Goal: Task Accomplishment & Management: Use online tool/utility

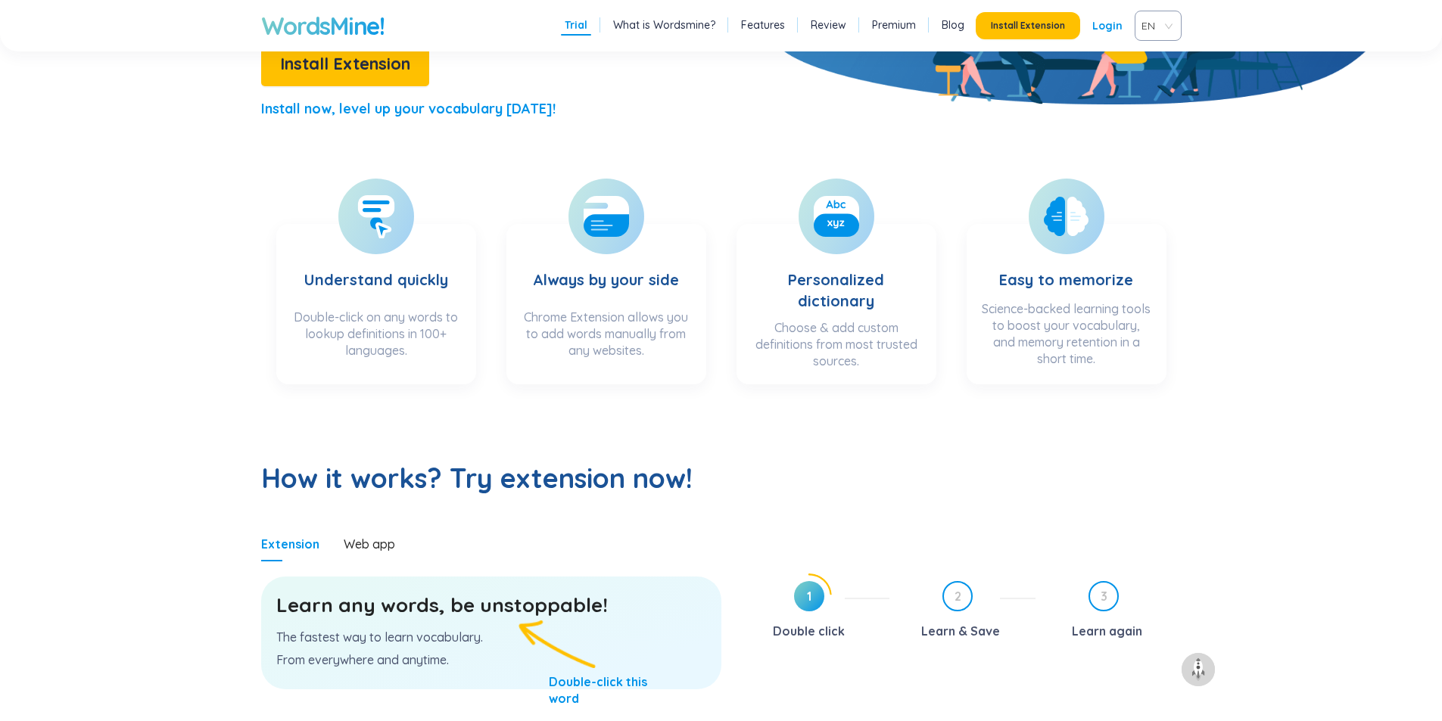
scroll to position [757, 0]
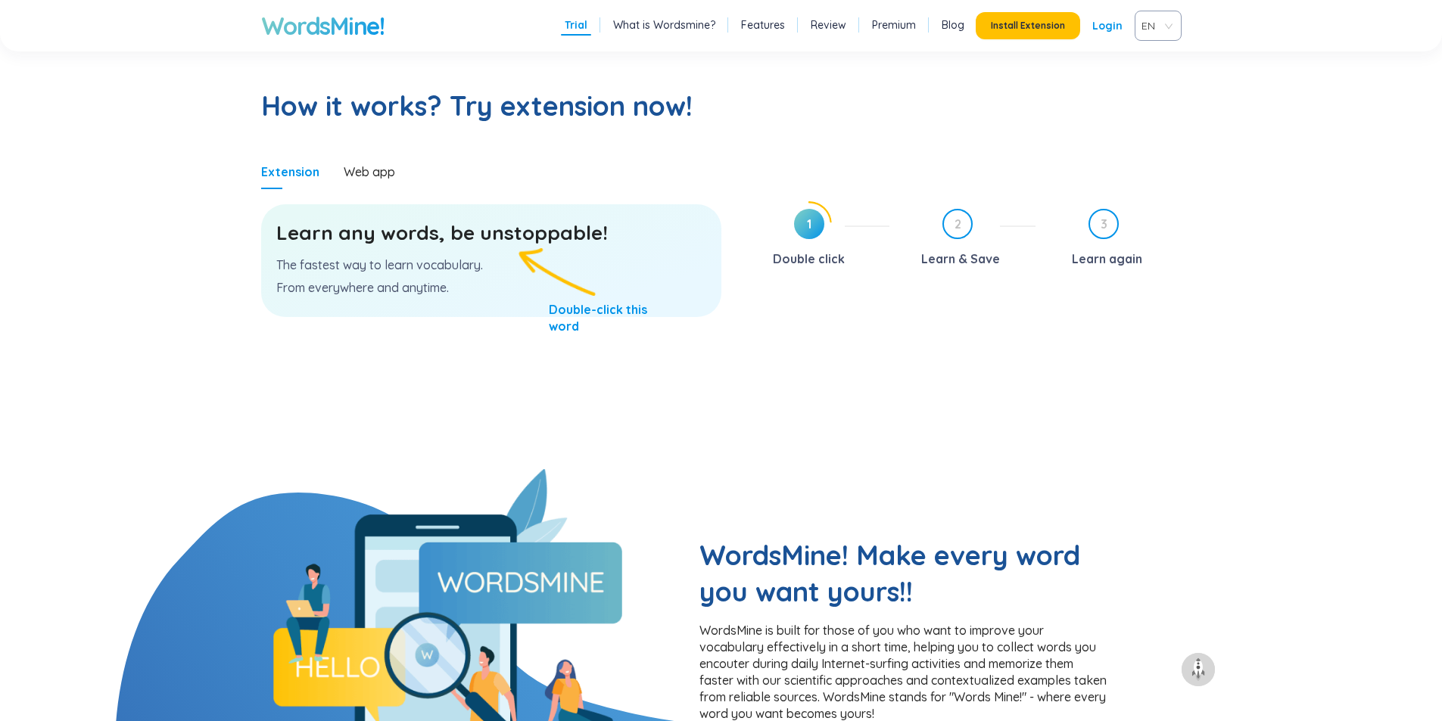
click at [383, 254] on div "Learn any words, be unstoppable! The fastest way to learn vocabulary. From ever…" at bounding box center [491, 260] width 460 height 113
click at [437, 244] on h3 "Learn any words, be unstoppable!" at bounding box center [491, 232] width 430 height 27
click at [494, 240] on h3 "Learn any words, be unstoppable!" at bounding box center [491, 232] width 430 height 27
click at [347, 274] on div "Learn any words, be unstoppable! The fastest way to learn vocabulary. From ever…" at bounding box center [491, 260] width 460 height 113
click at [567, 317] on div "Learn any words, be unstoppable! The fastest way to learn vocabulary. From ever…" at bounding box center [491, 260] width 460 height 113
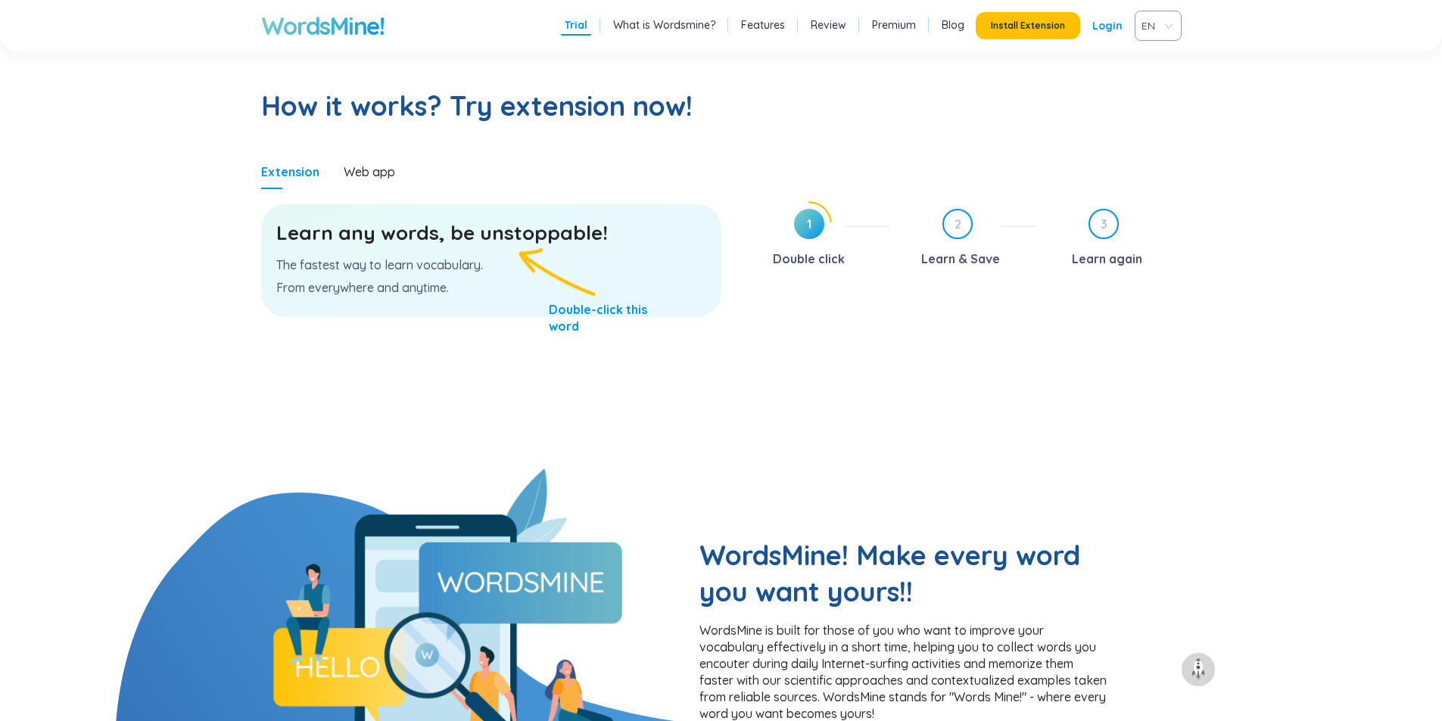
click at [468, 250] on div "Learn any words, be unstoppable! The fastest way to learn vocabulary. From ever…" at bounding box center [491, 260] width 460 height 113
click at [468, 251] on div "Learn any words, be unstoppable! The fastest way to learn vocabulary. From ever…" at bounding box center [491, 260] width 460 height 113
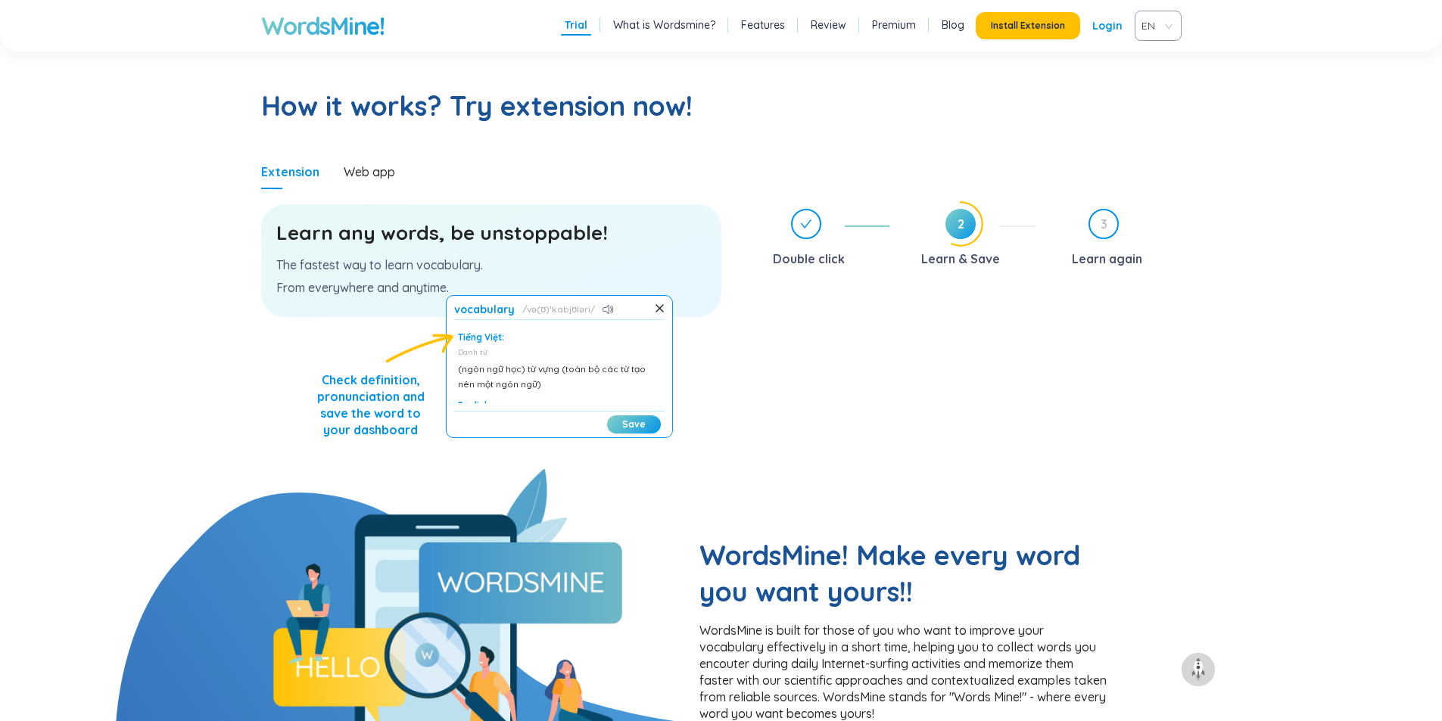
click at [789, 350] on div "Double click 2 Learn & Save 3 Learn again" at bounding box center [962, 335] width 437 height 268
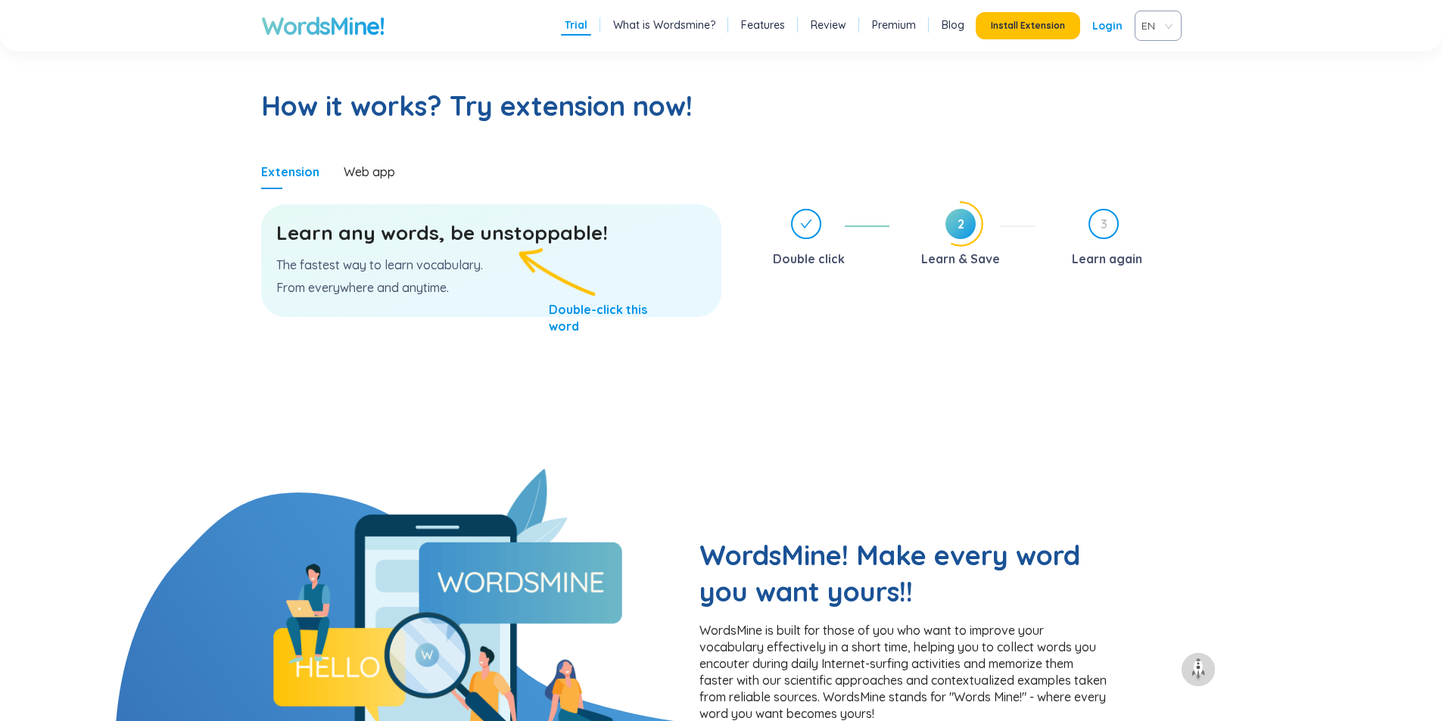
click at [388, 233] on h3 "Learn any words, be unstoppable!" at bounding box center [491, 232] width 430 height 27
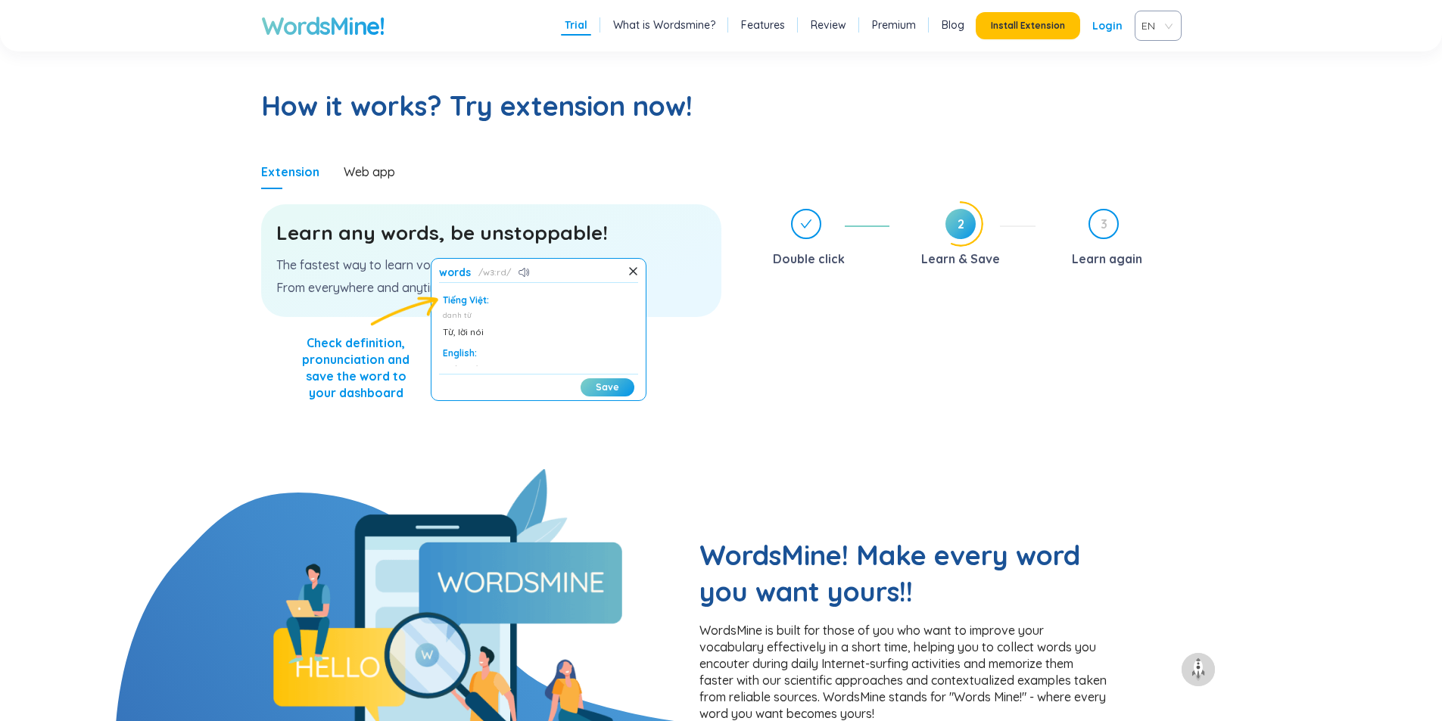
click at [209, 289] on section "How it works? Try extension now! Extension Web app Learn any words, be unstoppa…" at bounding box center [721, 248] width 1163 height 442
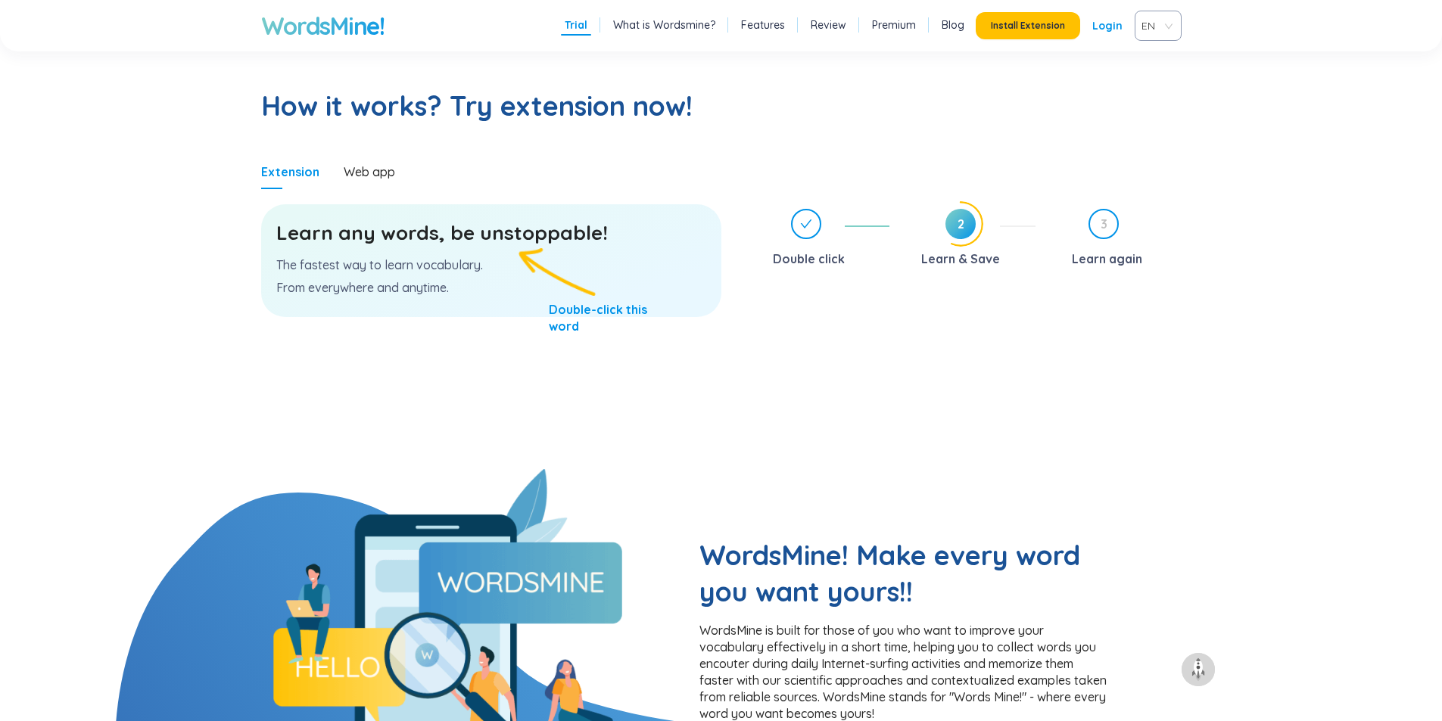
click at [453, 232] on h3 "Learn any words, be unstoppable!" at bounding box center [491, 232] width 430 height 27
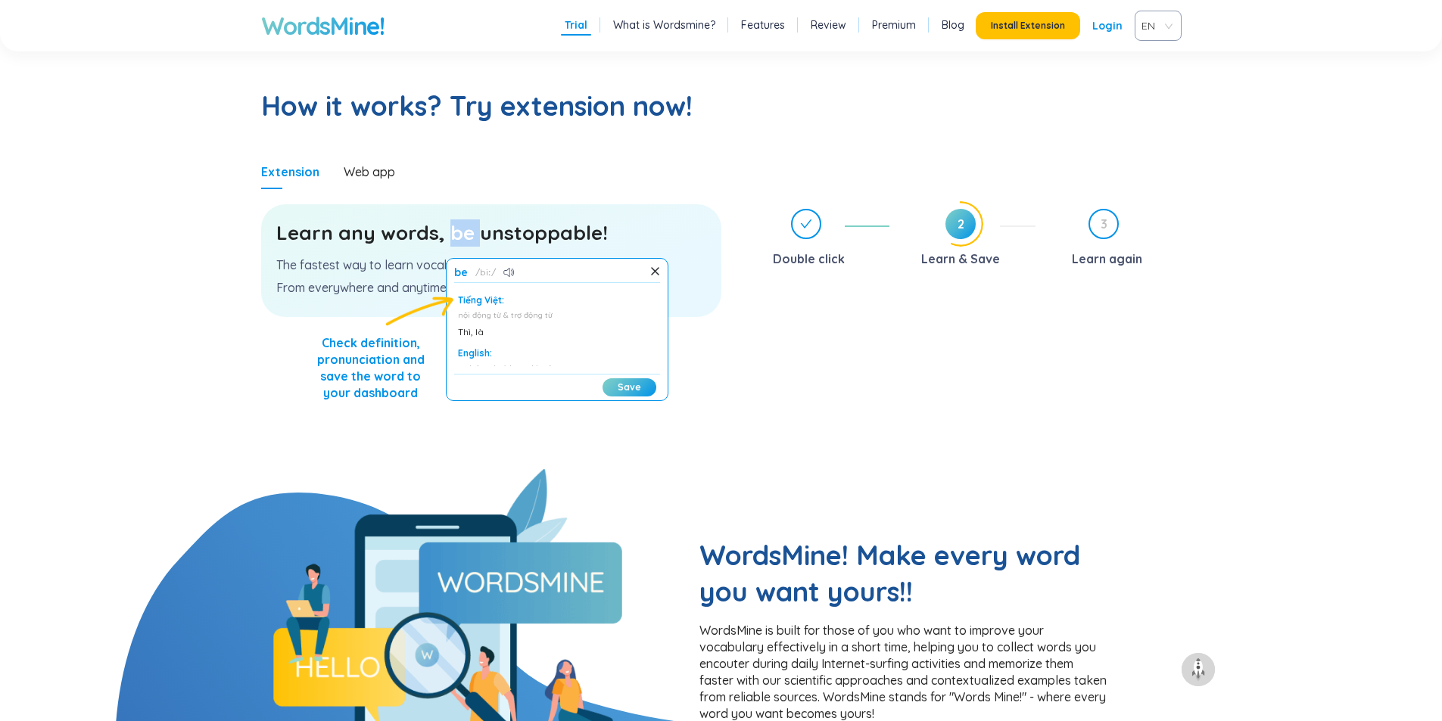
click at [621, 382] on button "Save" at bounding box center [629, 387] width 54 height 18
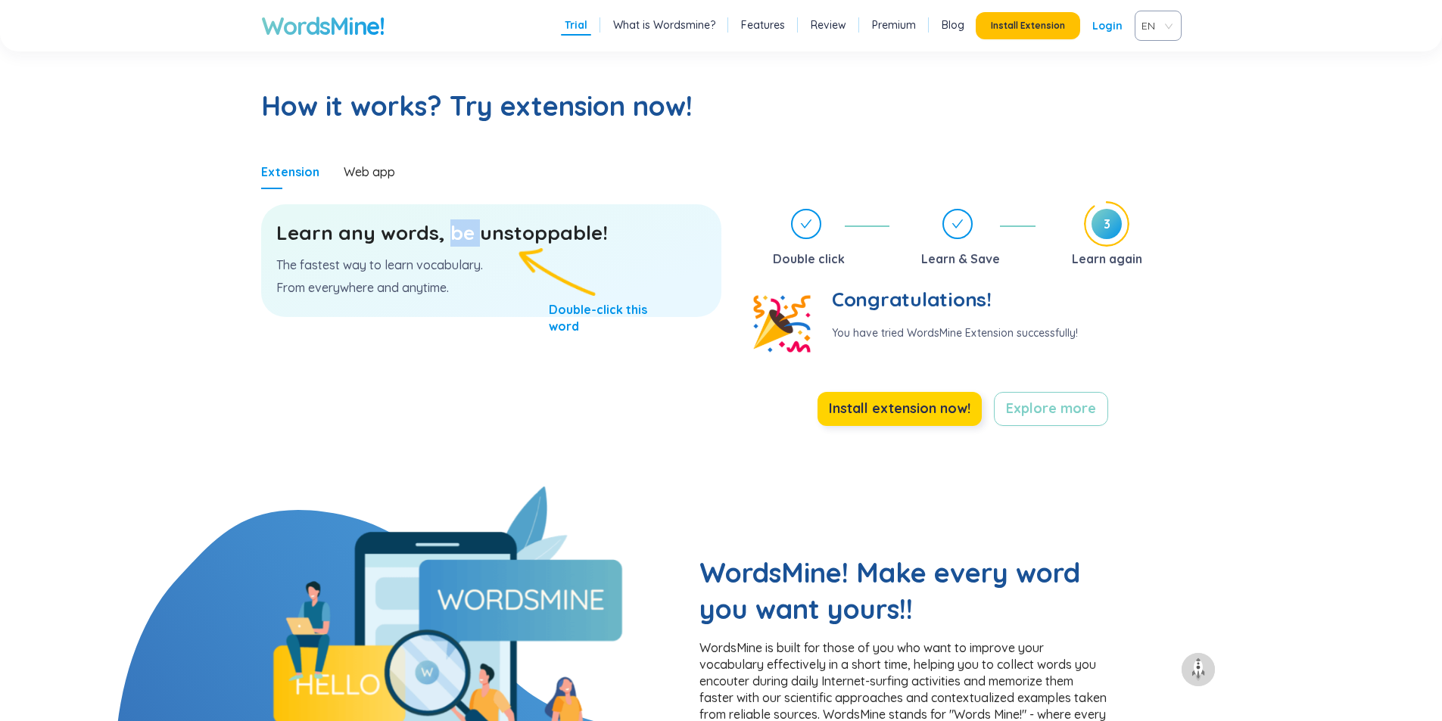
click at [896, 398] on span "Install extension now!" at bounding box center [900, 408] width 142 height 21
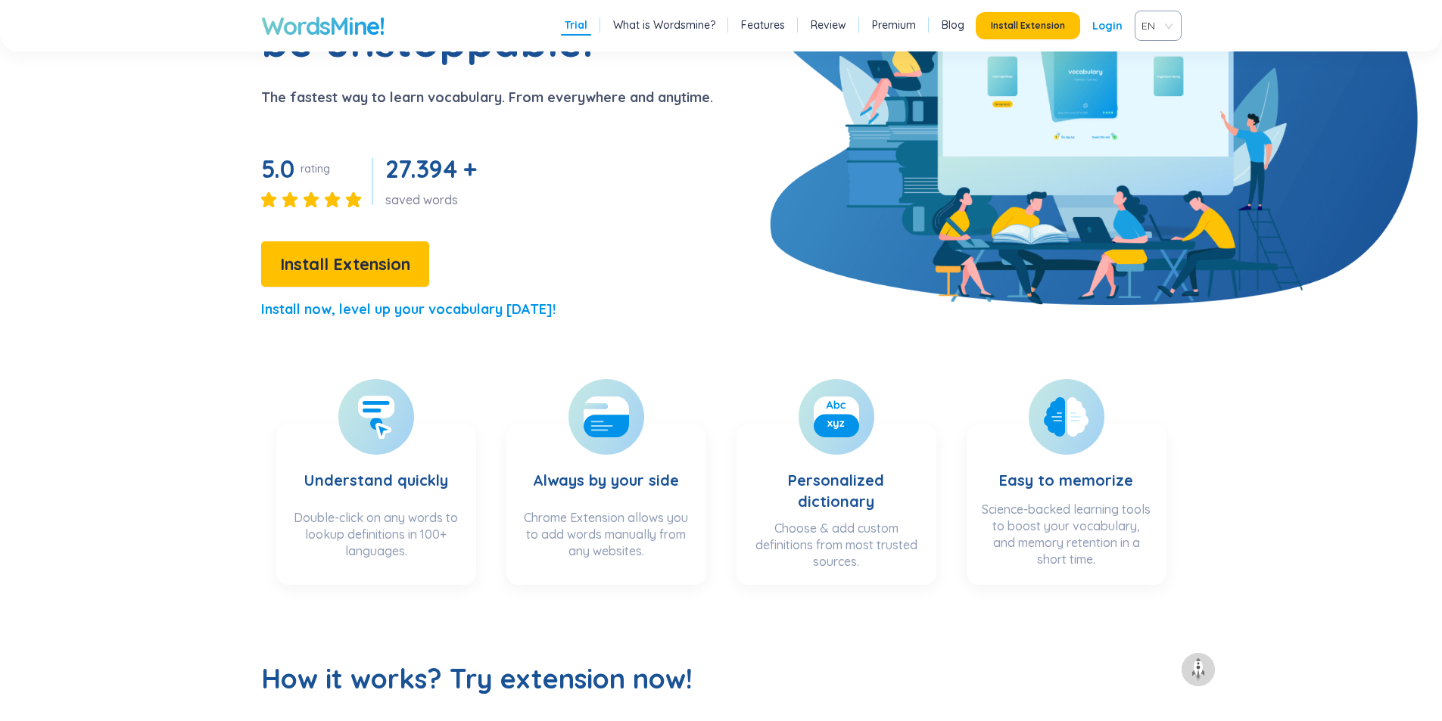
scroll to position [76, 0]
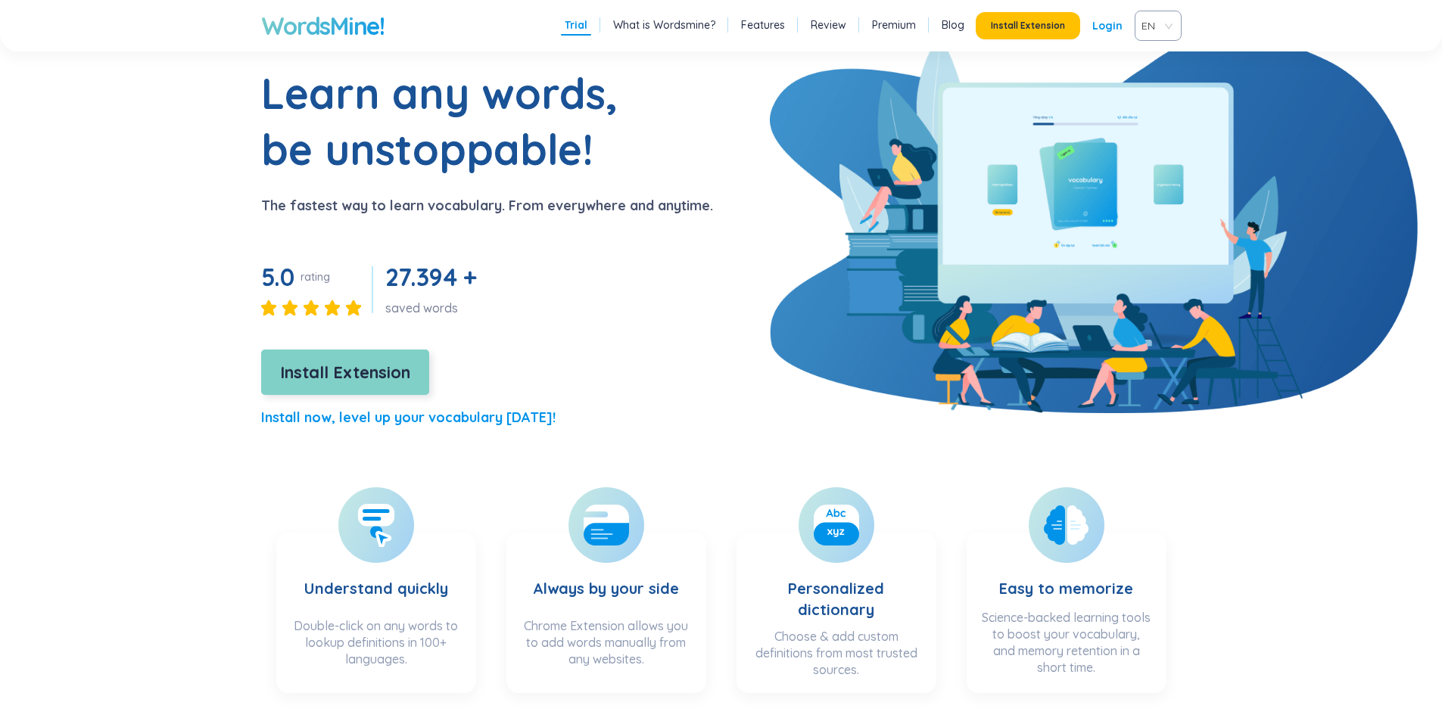
click at [358, 372] on span "Install Extension" at bounding box center [345, 373] width 130 height 26
